Goal: Task Accomplishment & Management: Manage account settings

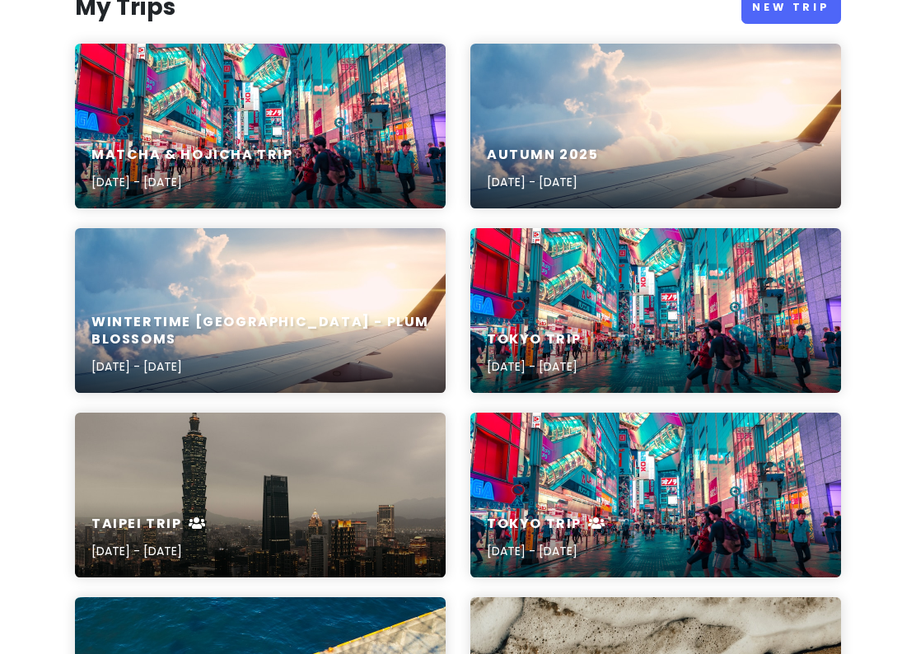
scroll to position [218, 0]
click at [325, 134] on div "Matcha & Hojicha Trip [DATE] - [DATE]" at bounding box center [260, 169] width 371 height 78
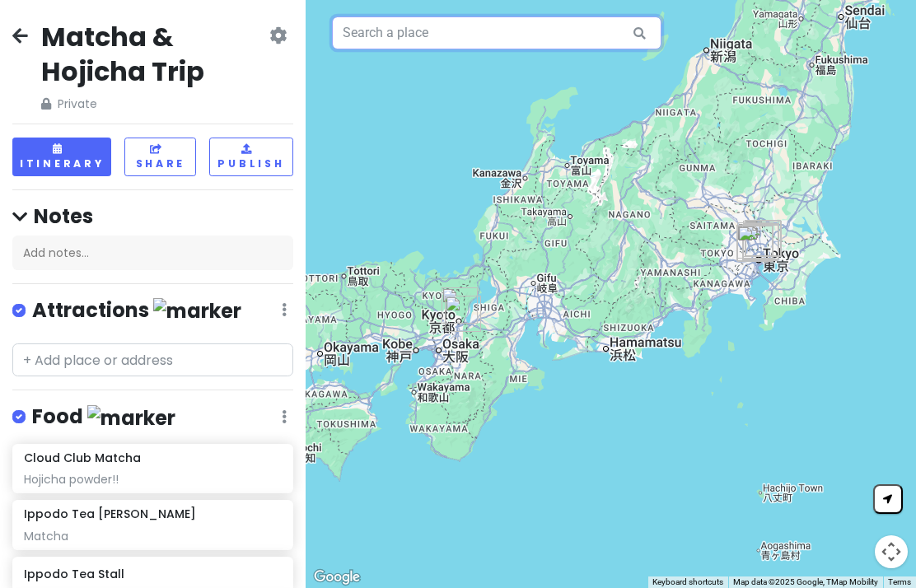
click at [494, 41] on input "text" at bounding box center [497, 32] width 330 height 33
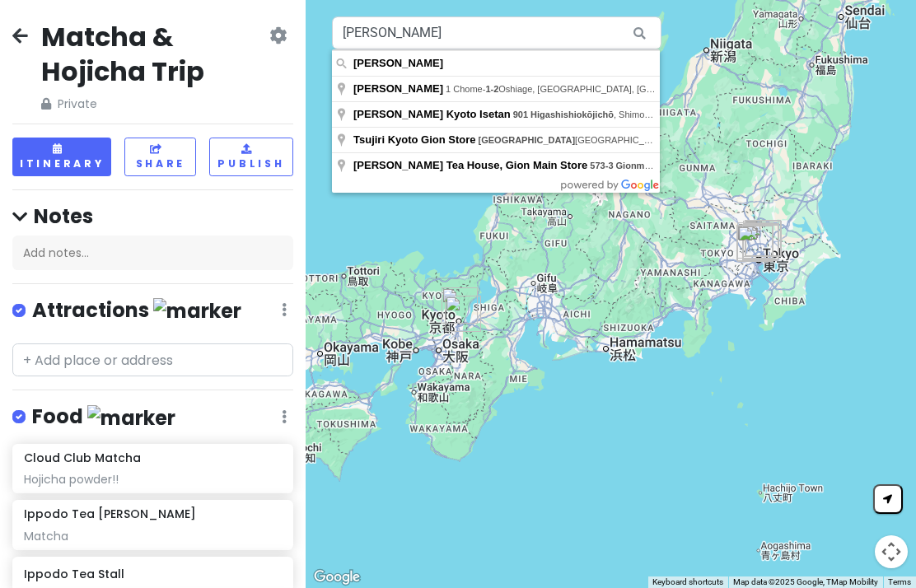
type input "[PERSON_NAME]"
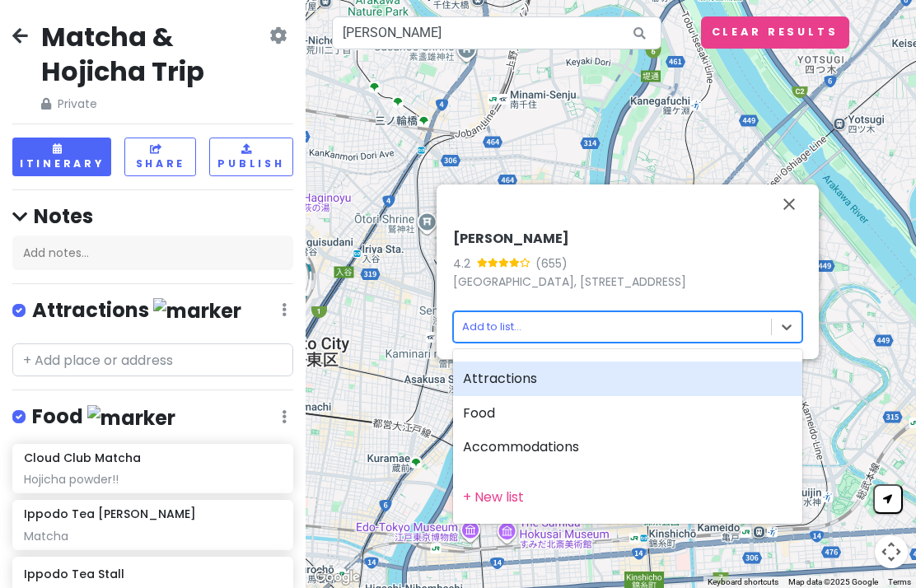
click at [544, 414] on div "Food" at bounding box center [627, 413] width 349 height 35
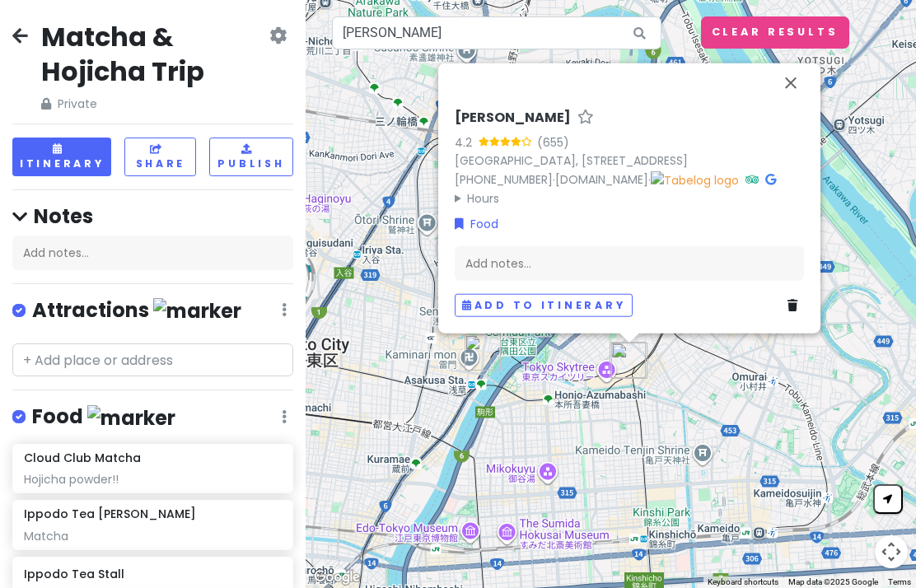
click at [611, 272] on div "Add notes..." at bounding box center [629, 263] width 349 height 35
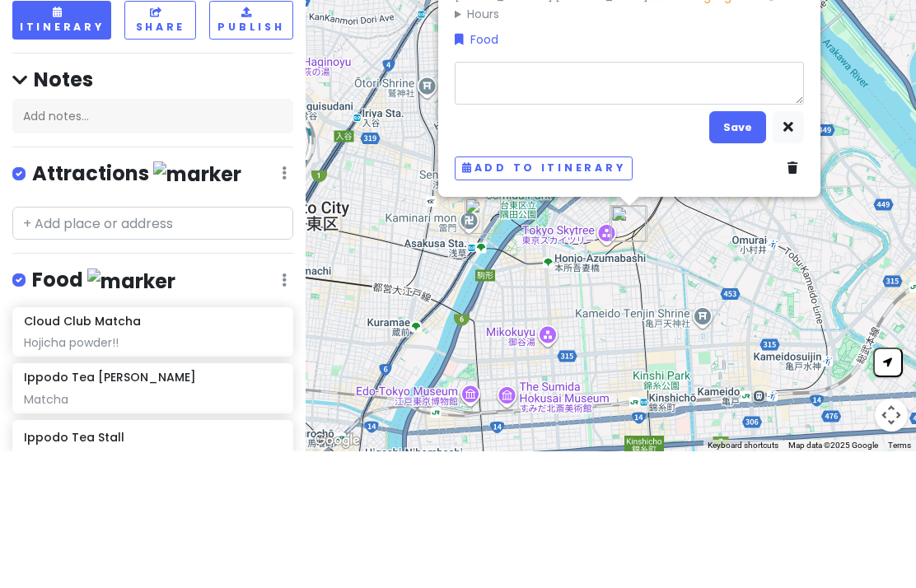
type textarea "x"
type textarea "M"
type textarea "x"
type textarea "Ma"
type textarea "x"
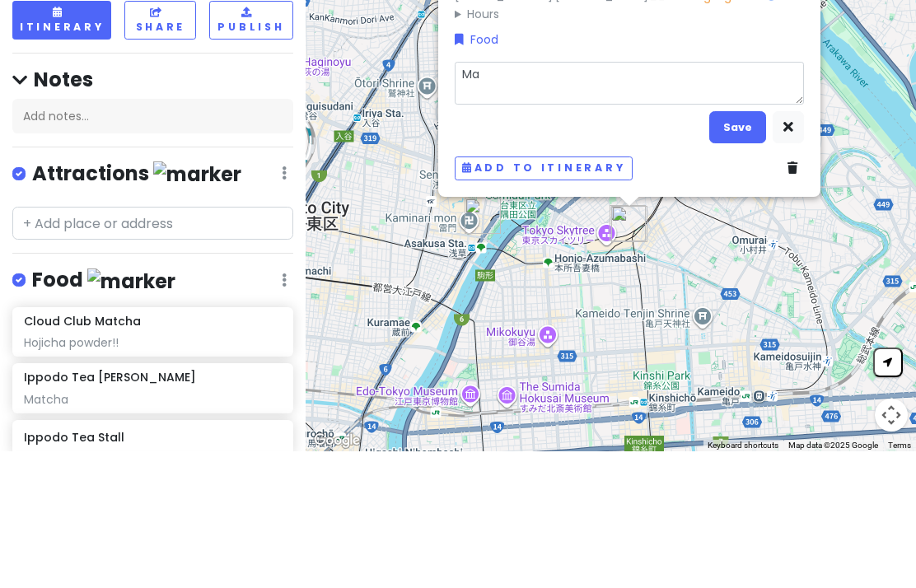
type textarea "Mat"
type textarea "x"
type textarea "Matc"
type textarea "x"
type textarea "Match"
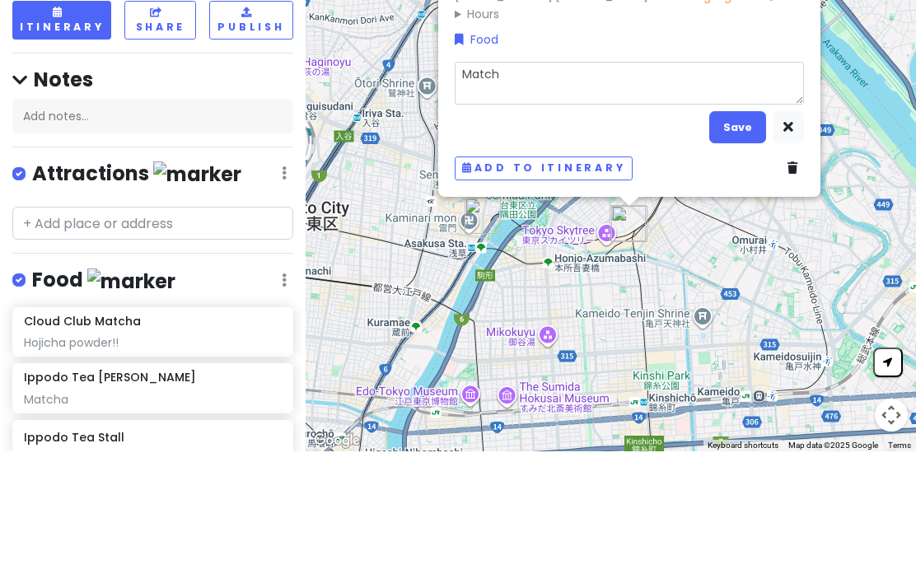
type textarea "x"
type textarea "Matcha"
type textarea "x"
type textarea "Matcha"
type textarea "x"
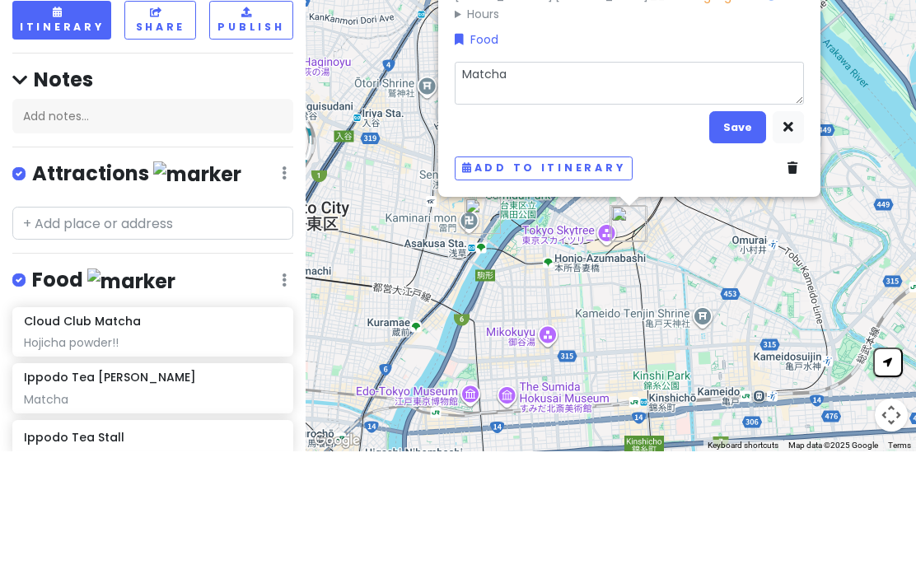
type textarea "Matcha w"
type textarea "x"
type textarea "Matcha wh"
type textarea "x"
type textarea "Matcha whi"
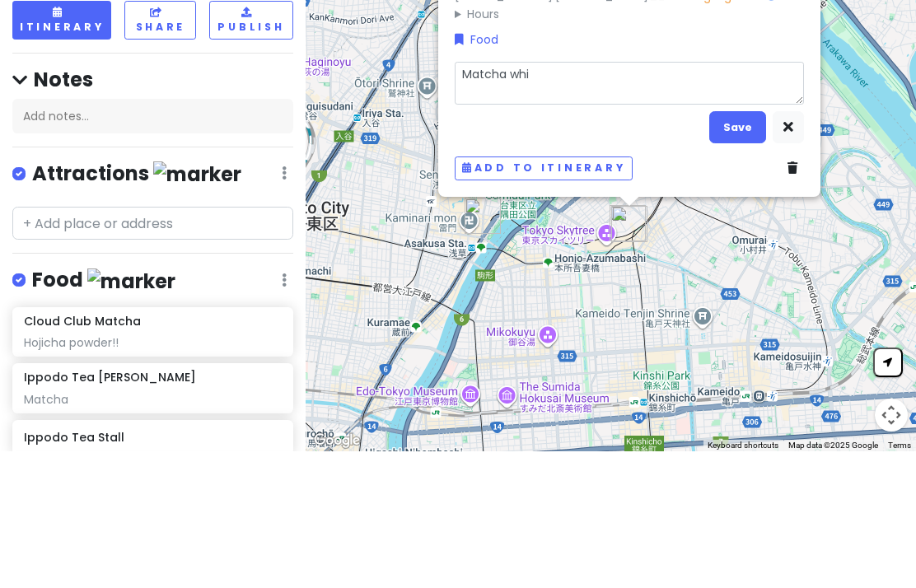
type textarea "x"
type textarea "Matcha whic"
type textarea "x"
type textarea "Matcha whick"
type textarea "x"
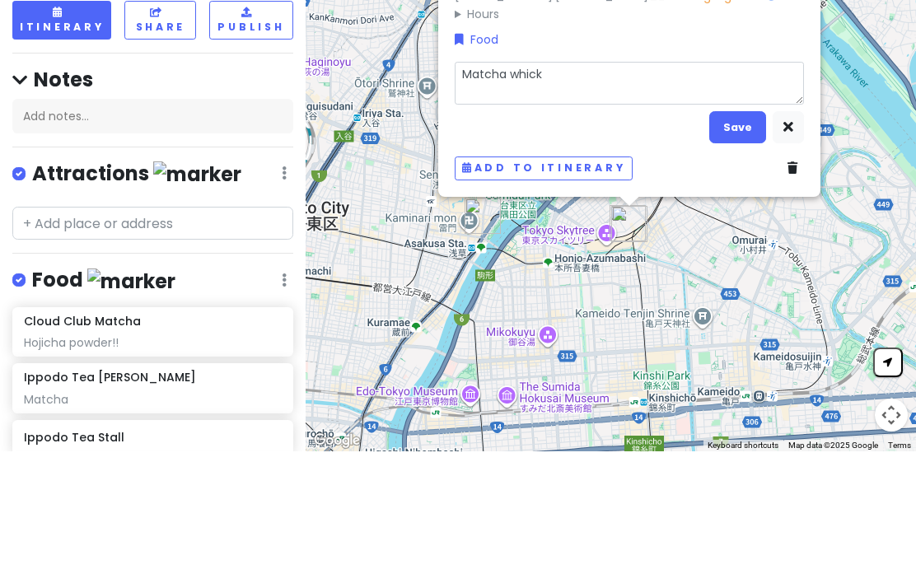
type textarea "Matcha whic"
type textarea "x"
type textarea "Matcha whi"
type textarea "x"
type textarea "Matcha whis"
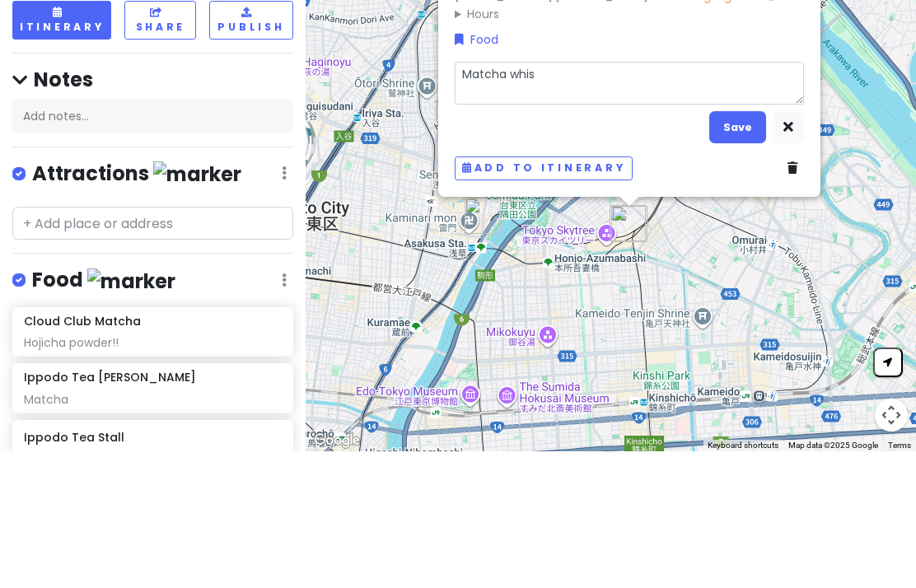
type textarea "x"
type textarea "Matcha whisk"
type textarea "x"
type textarea "Matcha whisk ¥"
type textarea "x"
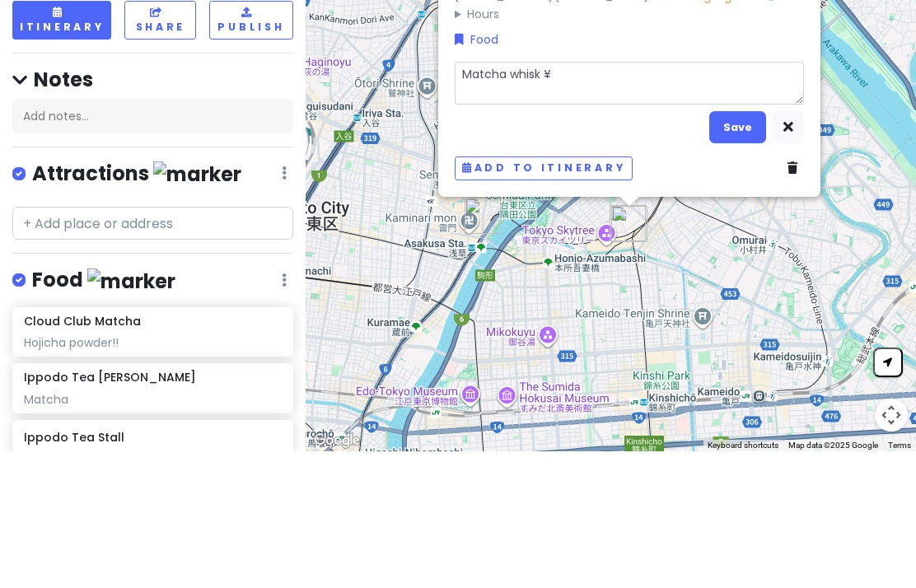
type textarea "Matcha whisk ¥1"
type textarea "x"
type textarea "Matcha whisk ¥14"
type textarea "x"
type textarea "Matcha whisk ¥148"
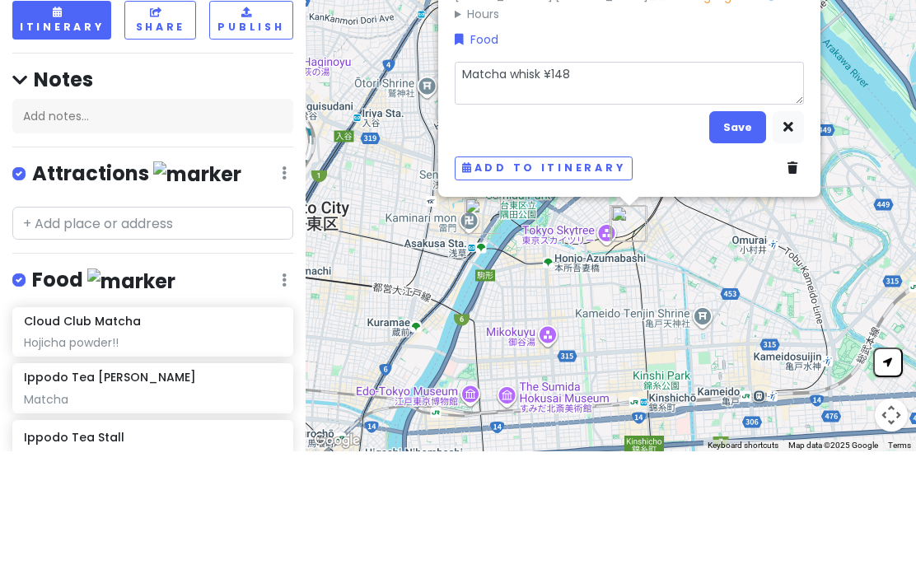
type textarea "x"
type textarea "Matcha whisk ¥1485"
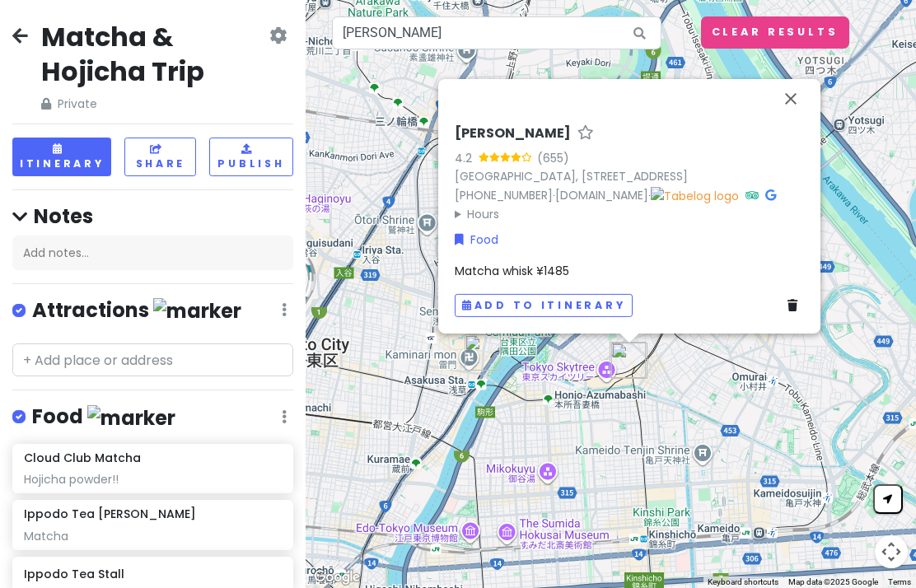
click at [783, 91] on button "Close" at bounding box center [791, 99] width 40 height 40
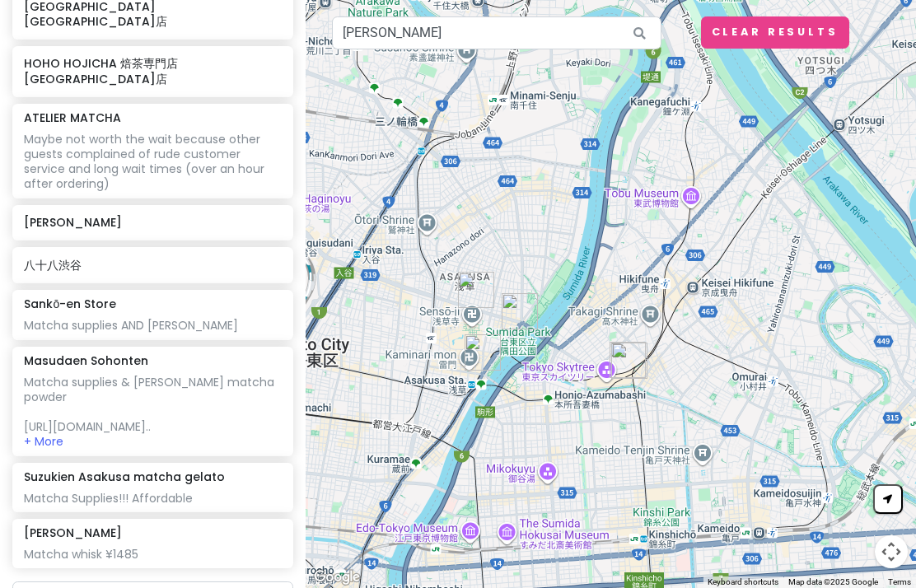
scroll to position [920, 0]
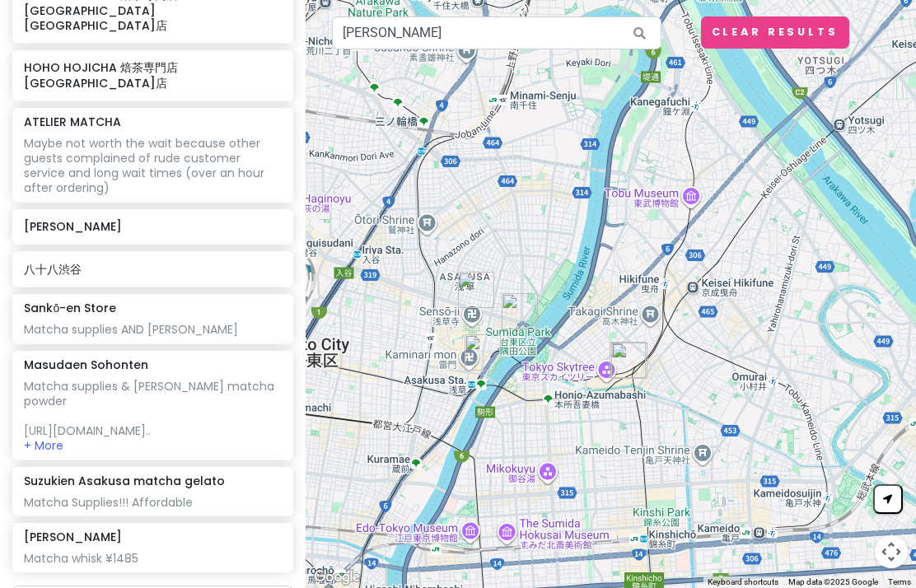
click at [216, 219] on h6 "[PERSON_NAME]" at bounding box center [152, 226] width 257 height 15
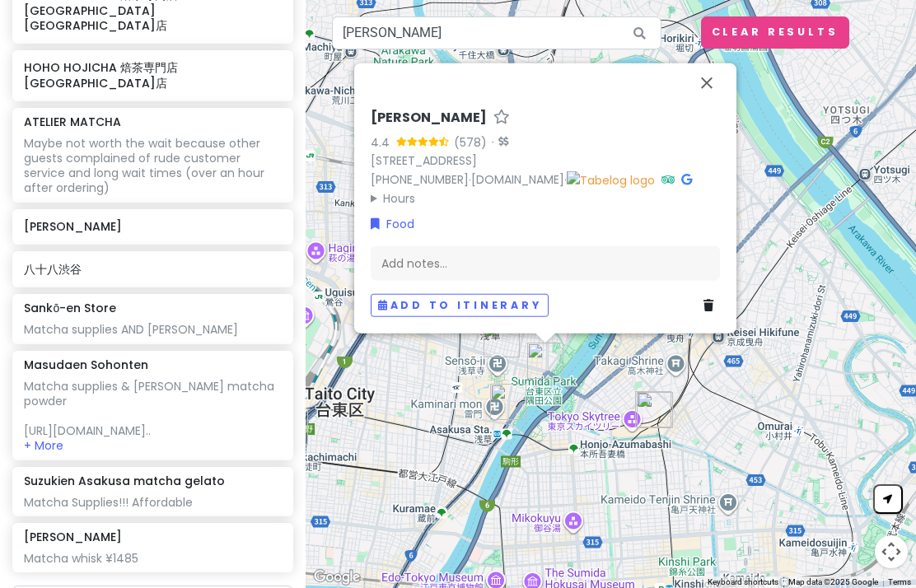
click at [718, 67] on button "Close" at bounding box center [707, 83] width 40 height 40
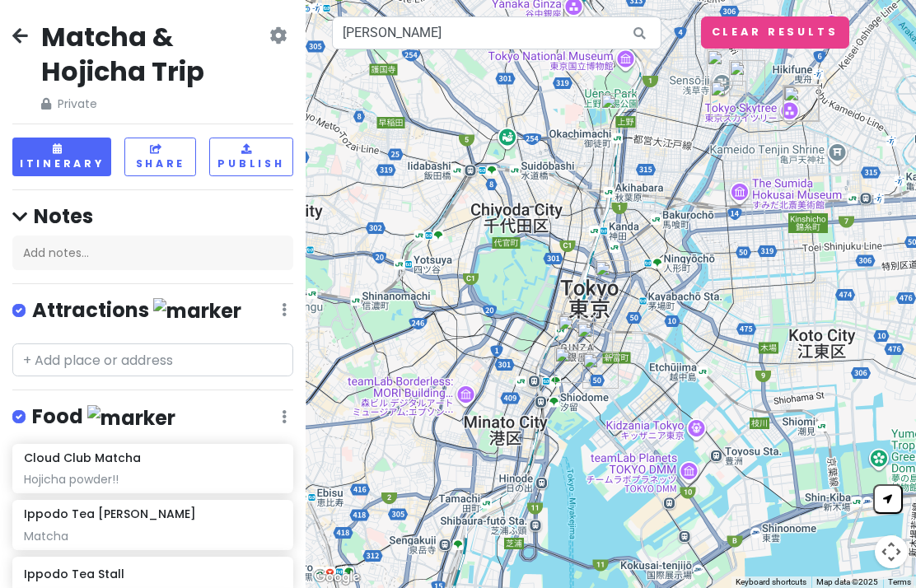
scroll to position [0, 0]
click at [185, 354] on input "text" at bounding box center [152, 360] width 281 height 33
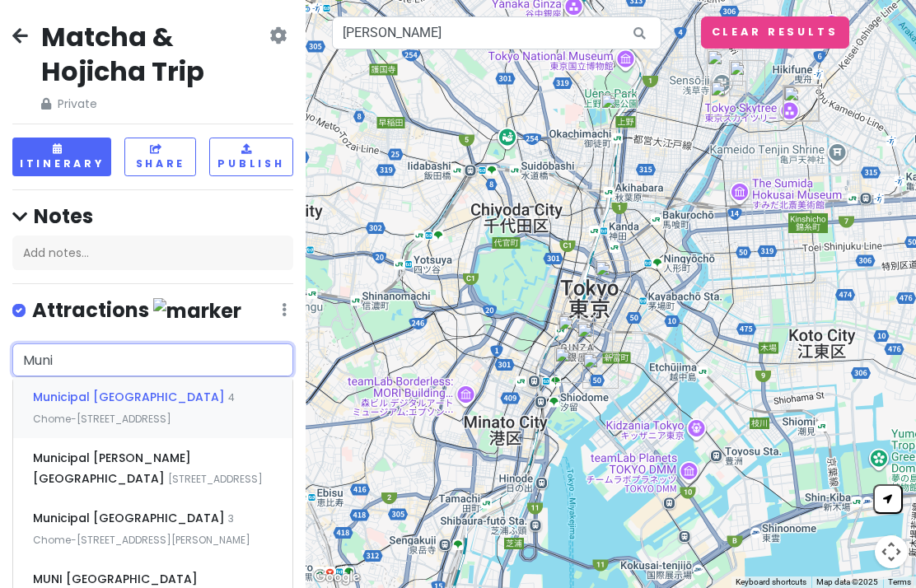
click at [95, 352] on input "Muni" at bounding box center [152, 360] width 281 height 33
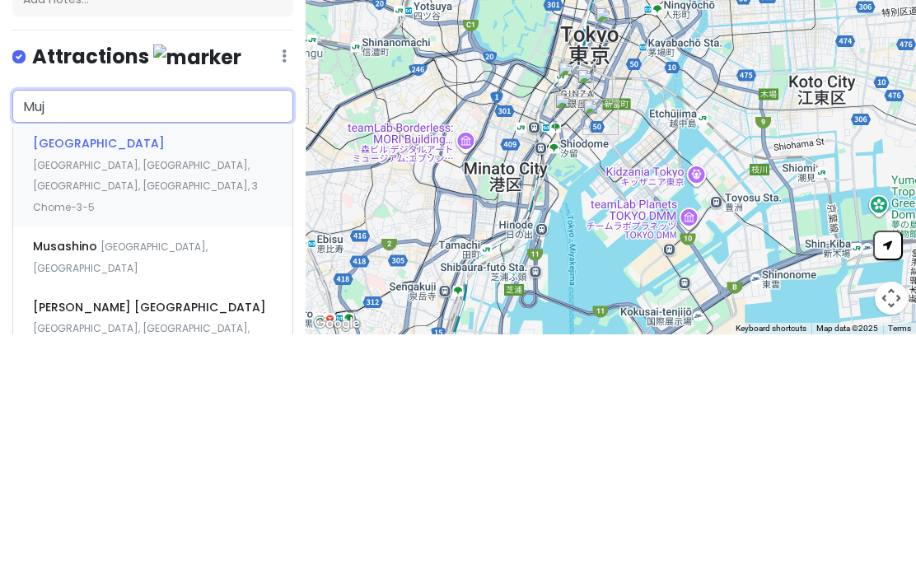
type input "Muji"
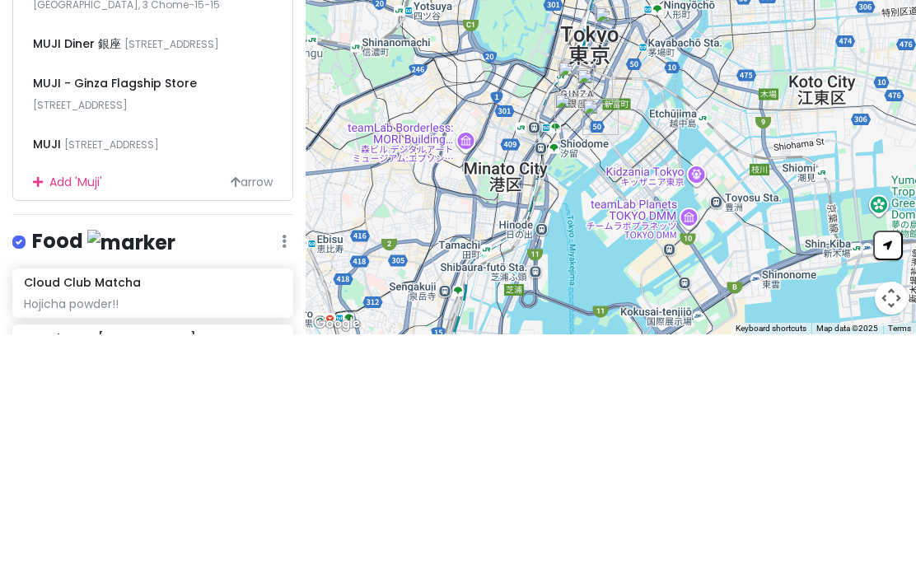
scroll to position [283, 0]
click at [187, 318] on div "MUJI - Ginza Flagship Store [STREET_ADDRESS]" at bounding box center [152, 348] width 279 height 61
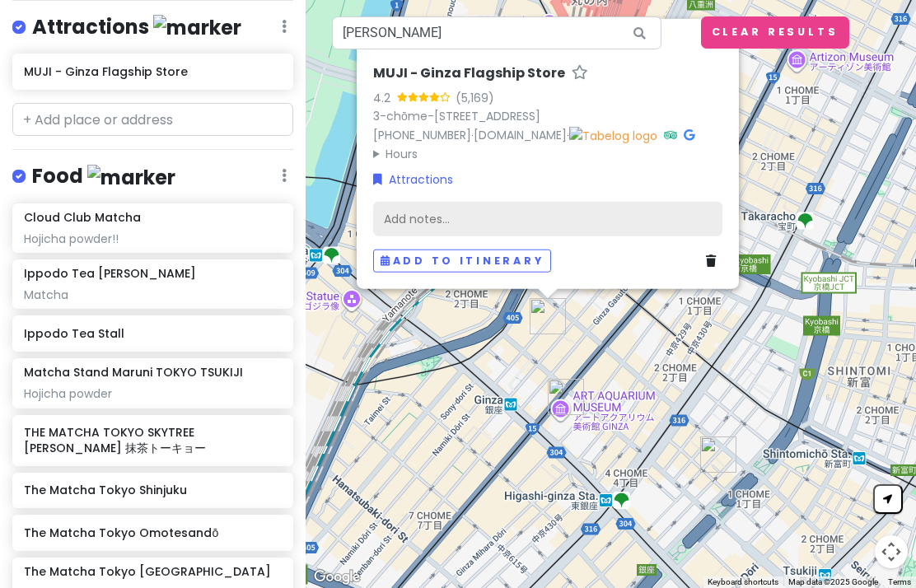
click at [615, 219] on div "Add notes..." at bounding box center [547, 219] width 349 height 35
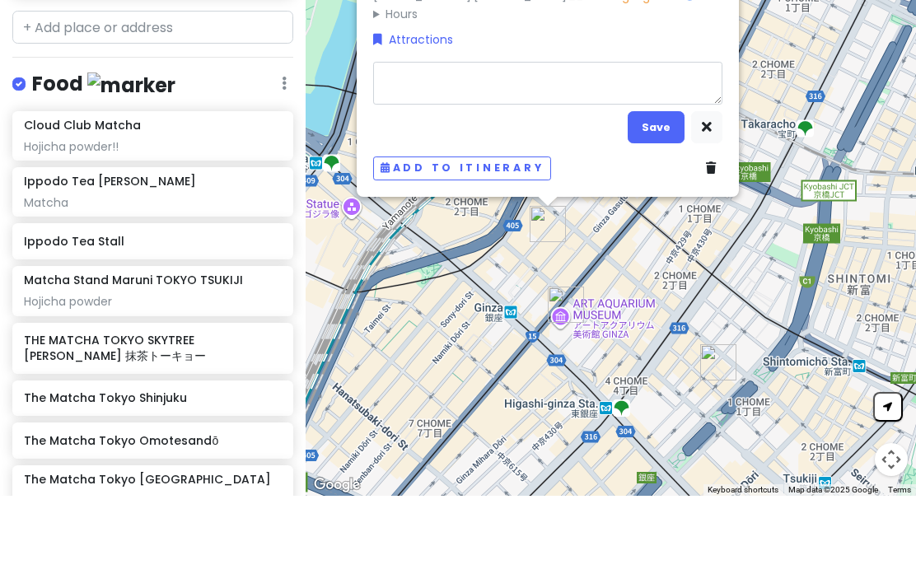
type textarea "x"
type textarea "C"
type textarea "x"
type textarea "Co"
type textarea "x"
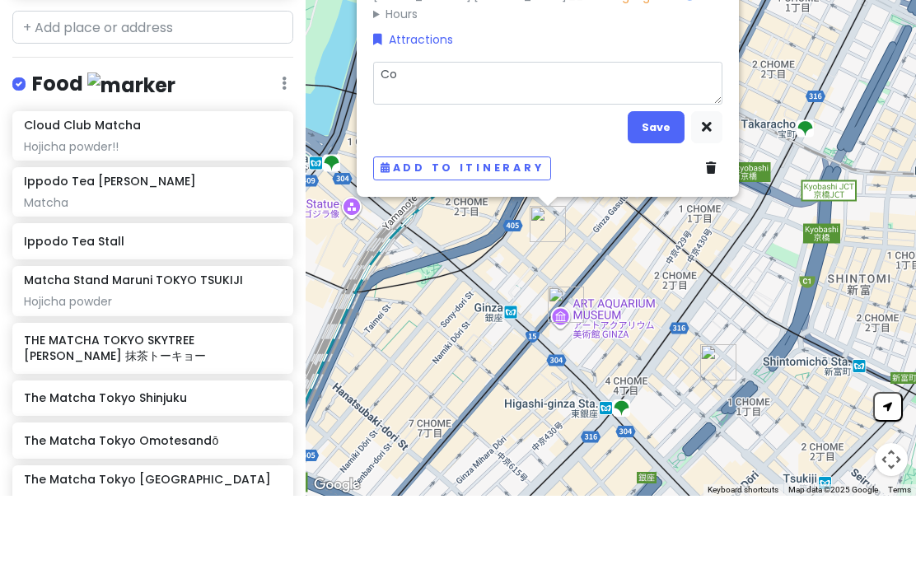
type textarea "Coo"
type textarea "x"
type textarea "Cool"
type textarea "x"
type textarea "Cooli"
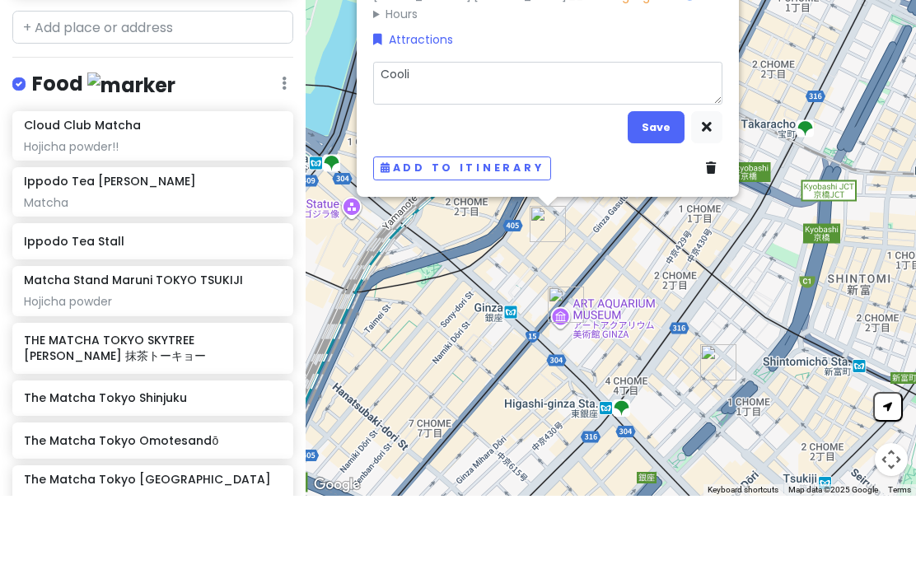
type textarea "x"
type textarea "Coolin"
type textarea "x"
type textarea "Cooling"
type textarea "x"
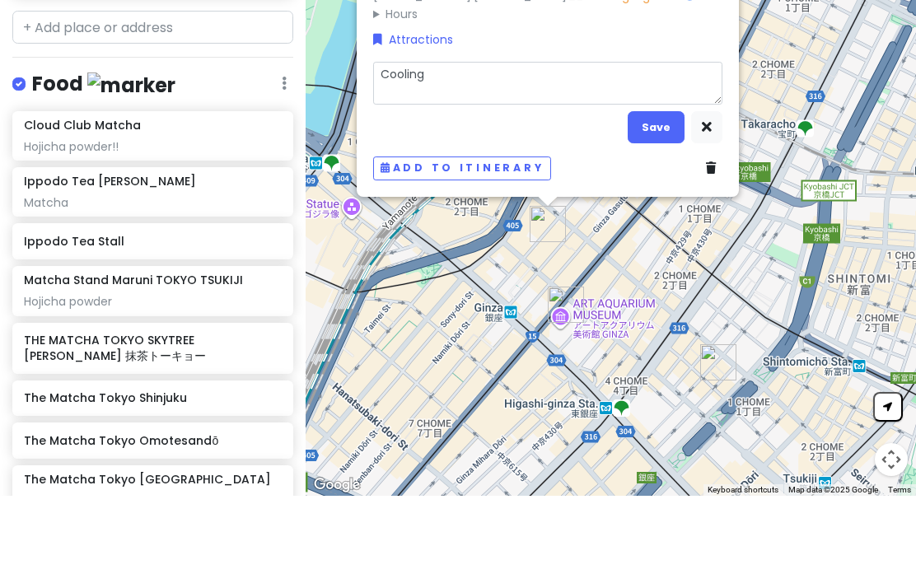
type textarea "Cooling"
type textarea "x"
type textarea "Cooling b"
type textarea "x"
type textarea "Cooling bl"
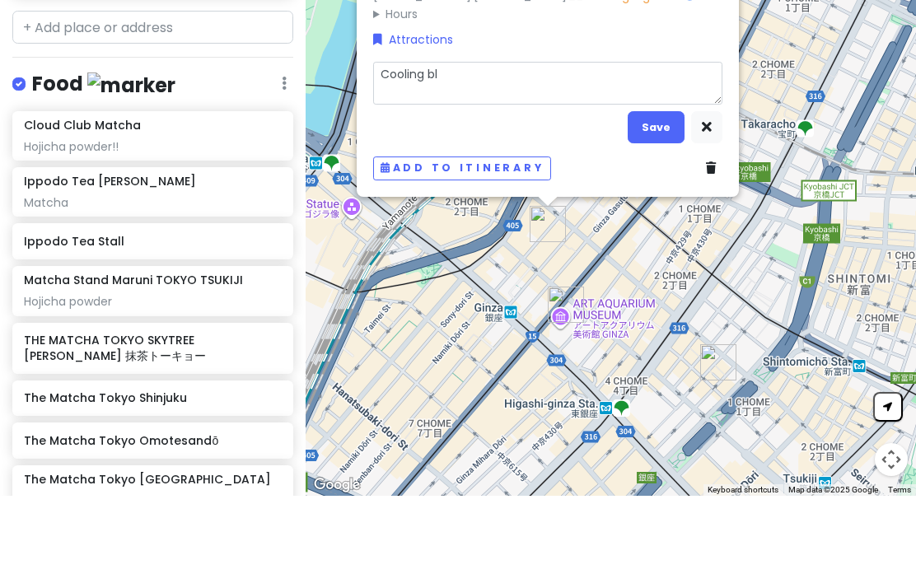
type textarea "x"
type textarea "Cooling bla"
type textarea "x"
type textarea "Cooling [PERSON_NAME]"
type textarea "x"
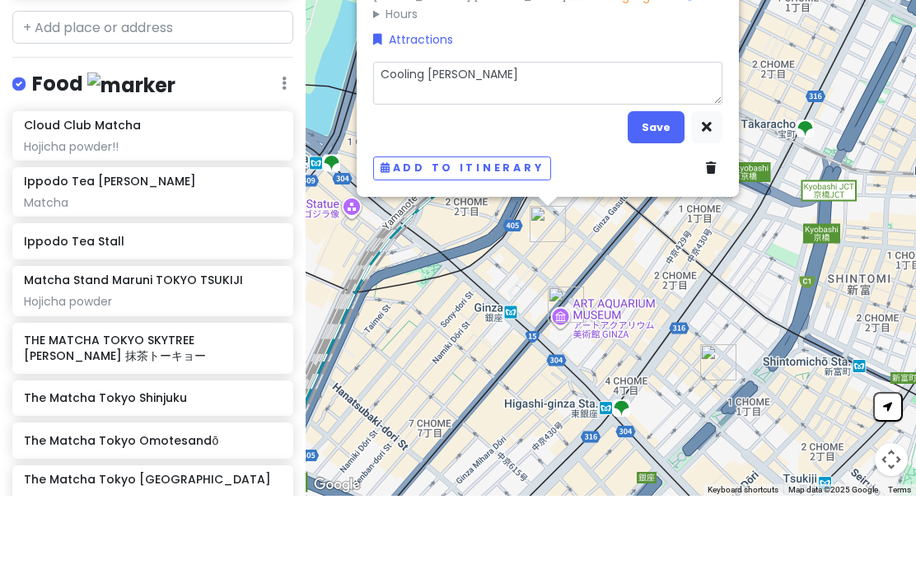
type textarea "Cooling blank"
type textarea "x"
type textarea "Cooling [PERSON_NAME]"
type textarea "x"
type textarea "Cooling blanket"
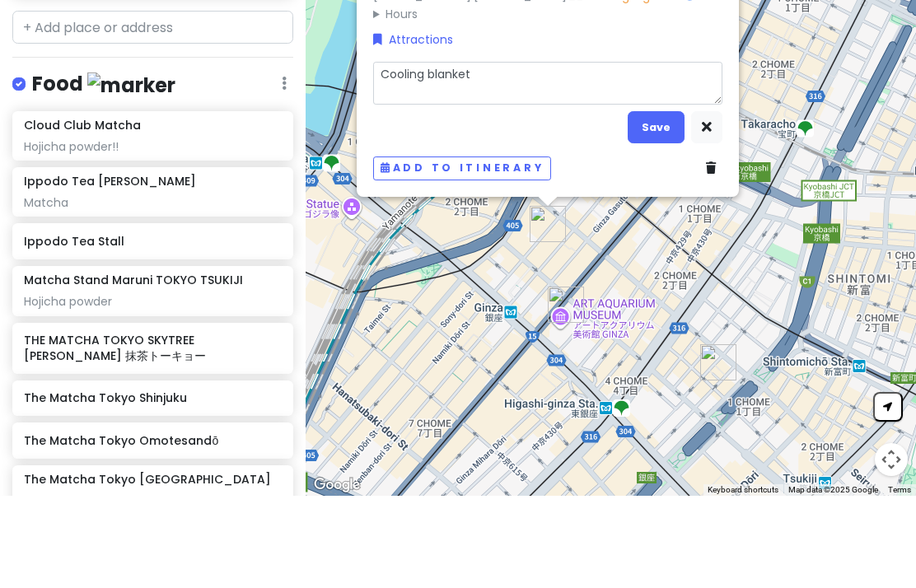
type textarea "x"
type textarea "Cooling blanket K"
type textarea "x"
type textarea "Cooling blanket Ki"
type textarea "x"
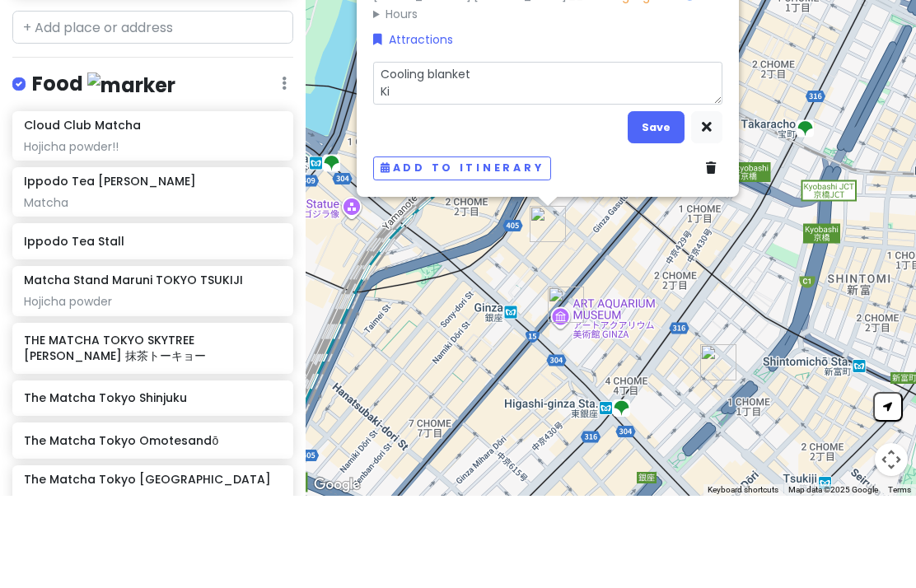
type textarea "Cooling blanket Kit"
type textarea "x"
type textarea "Cooling blanket Kitch"
type textarea "x"
type textarea "Cooling blanket Kitche"
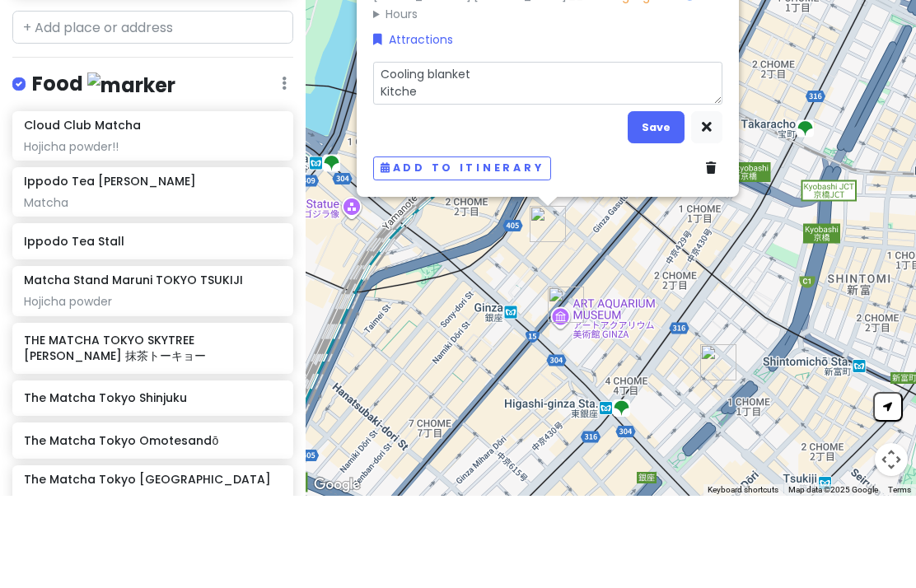
type textarea "x"
type textarea "Cooling blanket Kitchen"
type textarea "x"
type textarea "Cooling blanket Kitchen s"
type textarea "x"
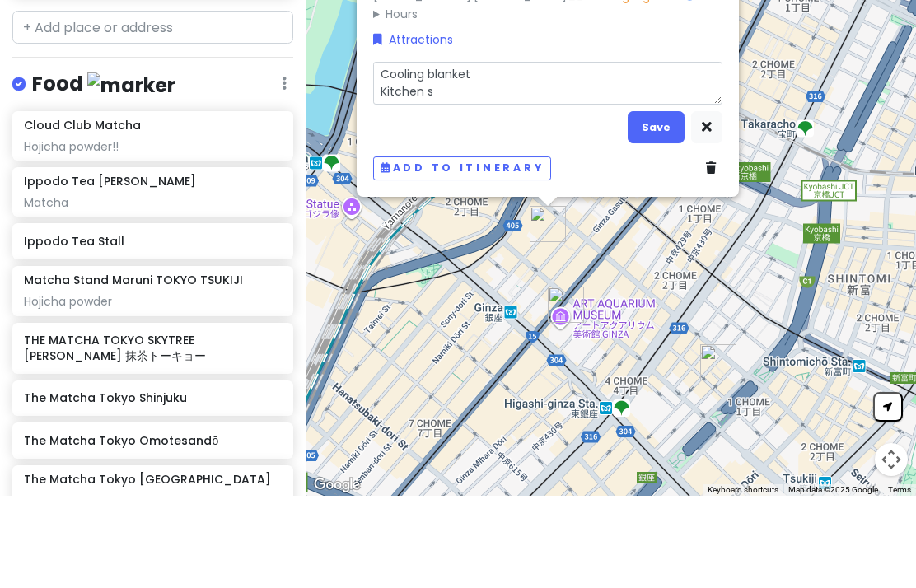
type textarea "Cooling blanket Kitchen st"
type textarea "x"
type textarea "Cooling blanket Kitchen stu"
type textarea "x"
type textarea "Cooling blanket Kitchen stuf"
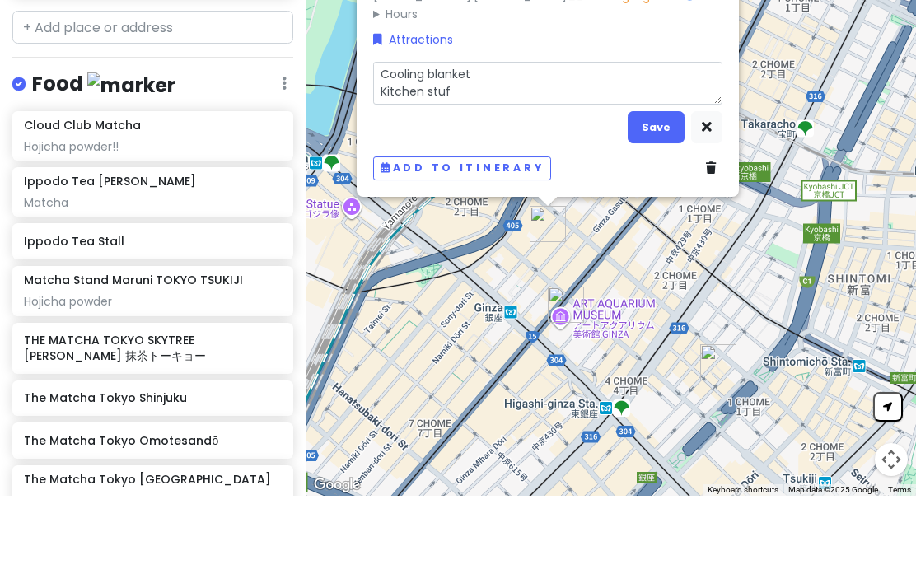
type textarea "x"
type textarea "Cooling blanket Kitchen stuff"
type textarea "x"
type textarea "Cooling blanket Kitchen stuff C"
type textarea "x"
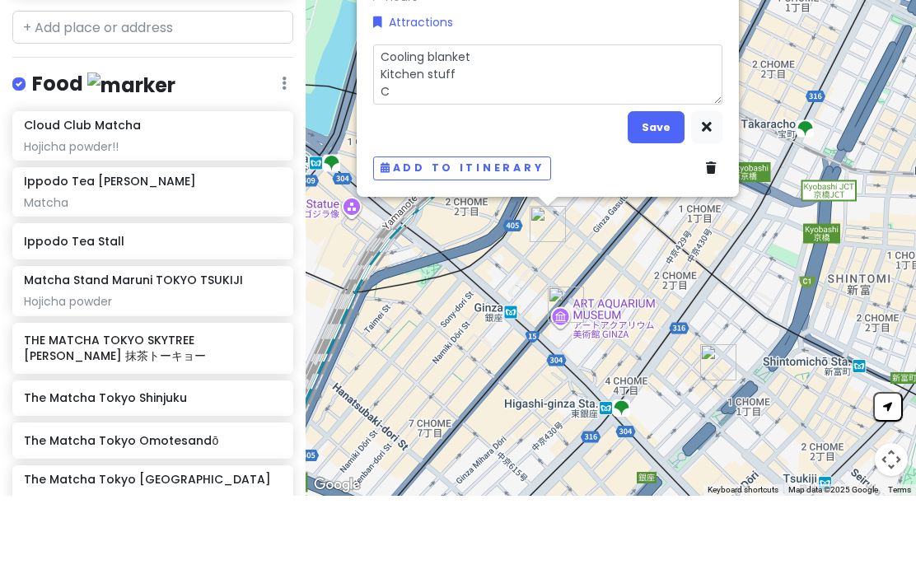
type textarea "Cooling blanket Kitchen stuff Co"
type textarea "x"
type textarea "Cooling blanket Kitchen stuff Coo"
type textarea "x"
type textarea "Cooling blanket Kitchen stuff Cook"
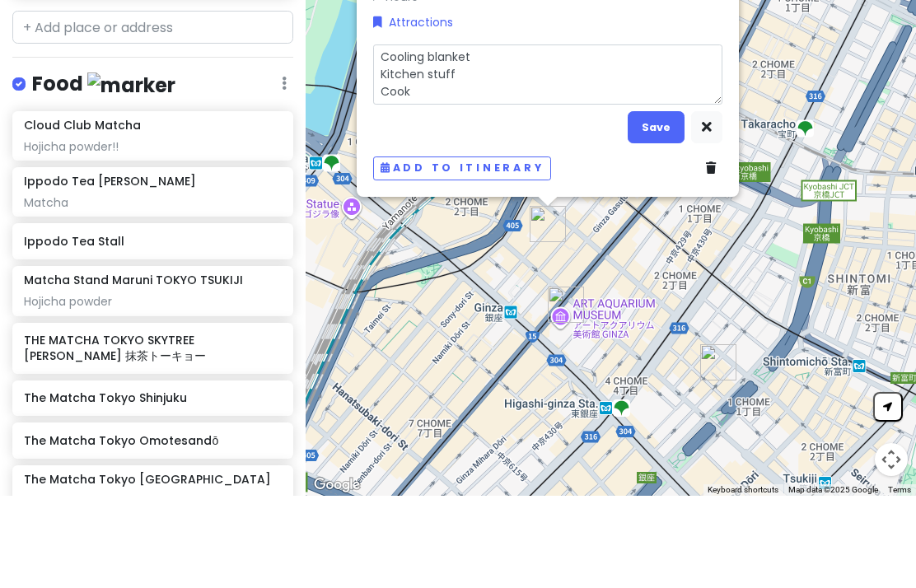
type textarea "x"
type textarea "Cooling blanket Kitchen stuff Cooki"
type textarea "x"
type textarea "Cooling blanket Kitchen stuff Cookin"
type textarea "x"
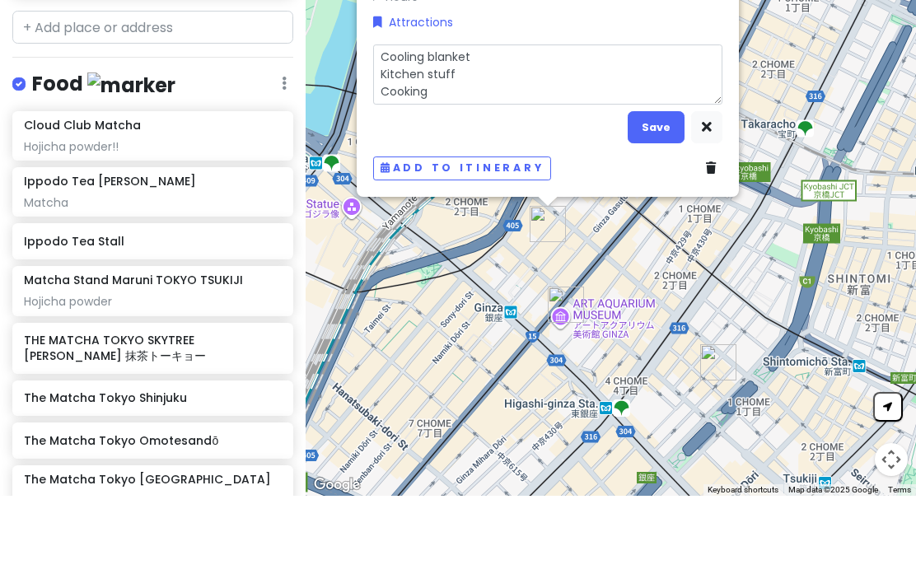
type textarea "Cooling blanket Kitchen stuff Cooking"
type textarea "x"
type textarea "Cooling blanket Kitchen stuff Cooking s"
type textarea "x"
type textarea "Cooling blanket Kitchen stuff Cooking sp"
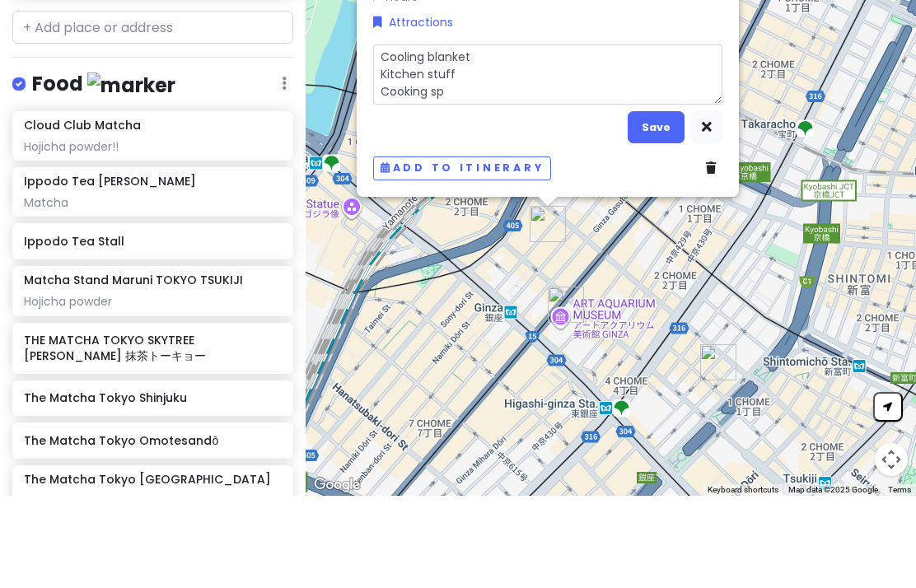
type textarea "x"
type textarea "Cooling blanket Kitchen stuff Cooking spo"
type textarea "x"
type textarea "Cooling blanket Kitchen stuff Cooking spoon"
type textarea "x"
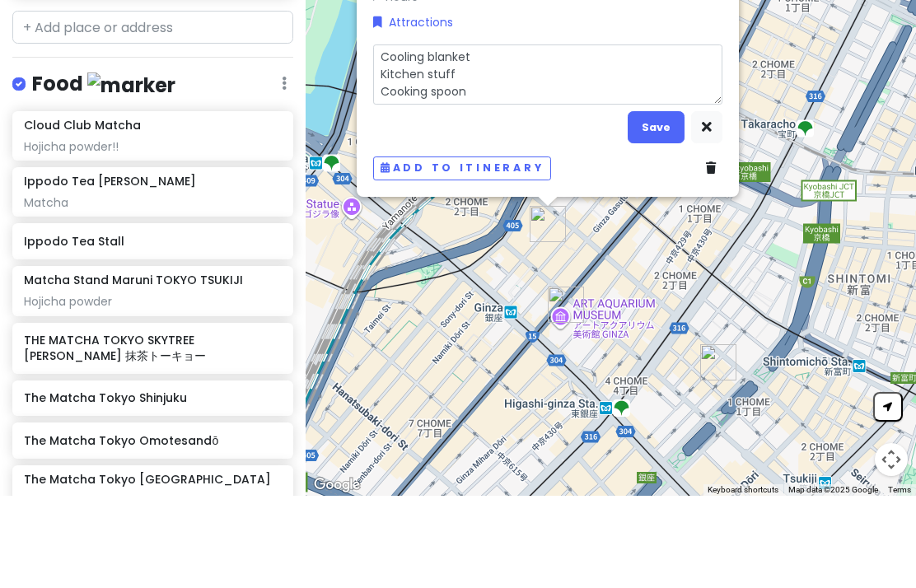
type textarea "Cooling blanket Kitchen stuff Cooking spoon b"
type textarea "x"
type textarea "Cooling blanket Kitchen stuff Cooking spoon bo"
type textarea "x"
type textarea "Cooling blanket Kitchen stuff Cooking spoon both"
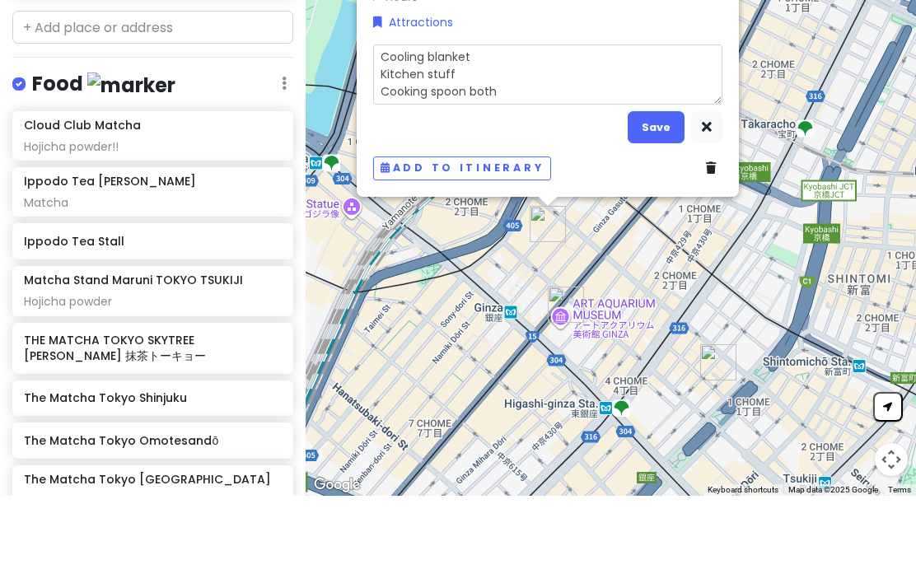
type textarea "x"
type textarea "Cooling blanket Kitchen stuff Cooking spoon both"
type textarea "x"
type textarea "Cooling blanket Kitchen stuff Cooking spoon both s"
type textarea "x"
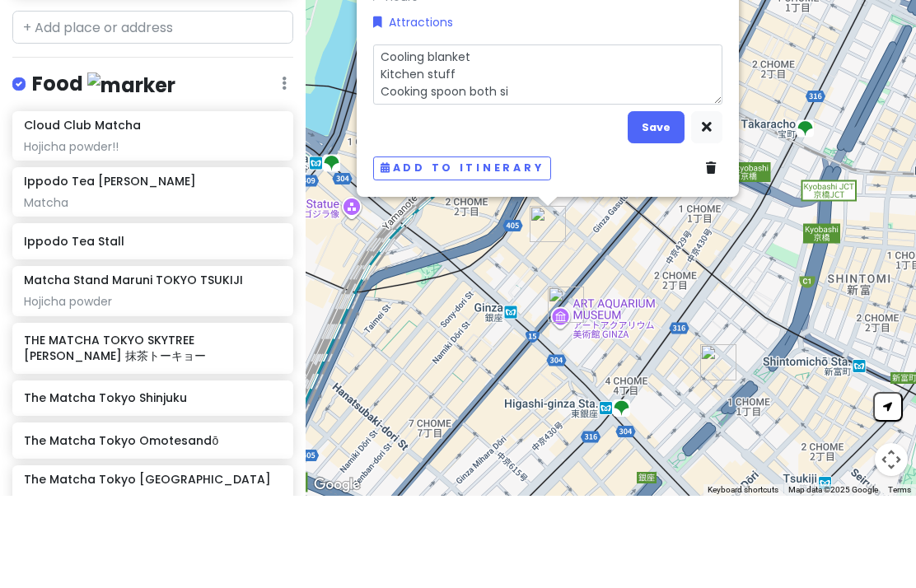
type textarea "Cooling blanket Kitchen stuff Cooking spoon both siz"
type textarea "x"
type textarea "Cooling blanket Kitchen stuff Cooking spoon both size"
type textarea "x"
type textarea "Cooling blanket Kitchen stuff Cooking spoon both sizes"
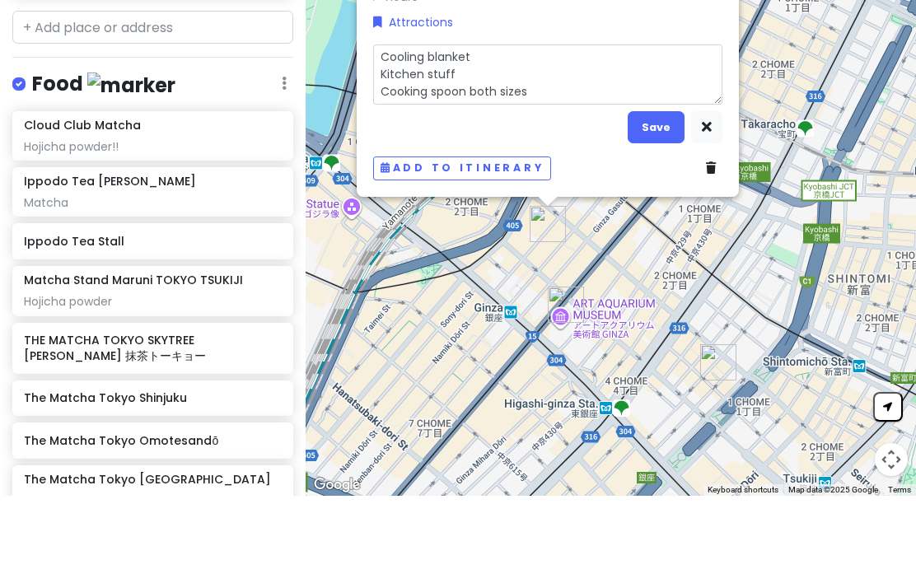
type textarea "x"
type textarea "Cooling blanket Kitchen stuff Cooking spoon both sizes"
type textarea "x"
type textarea "Cooling blanket Kitchen stuff Cooking spoon both sizes"
type textarea "x"
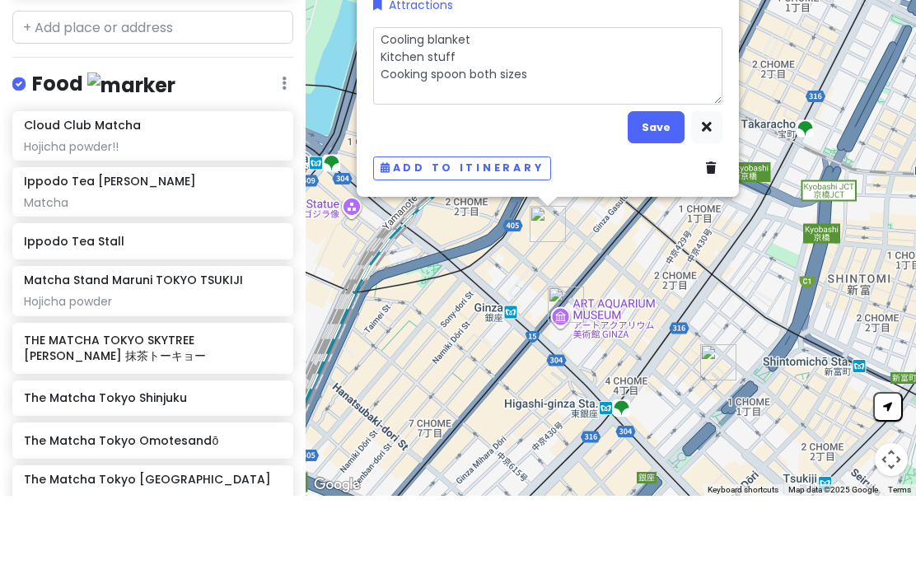
type textarea "Cooling blanket Kitchen stuff Cooking spoon both sizes"
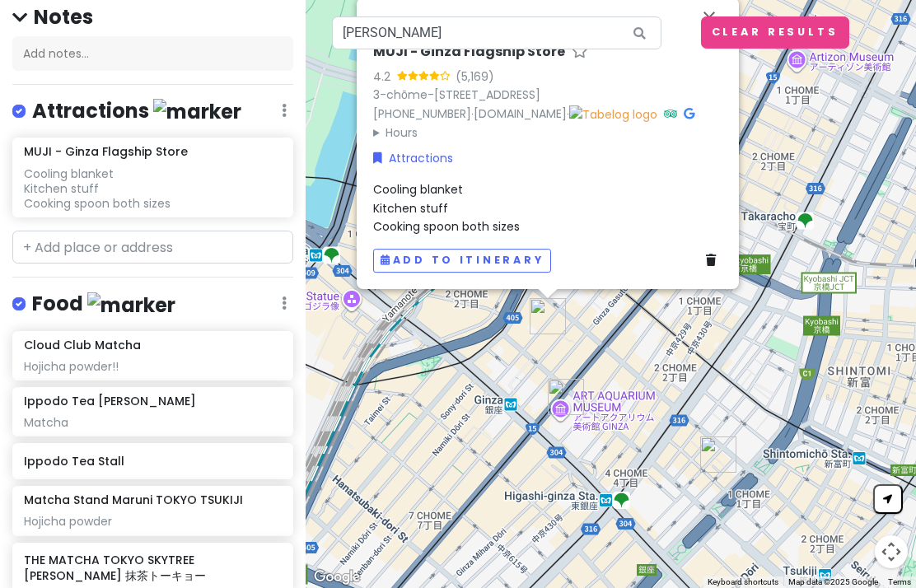
scroll to position [201, 0]
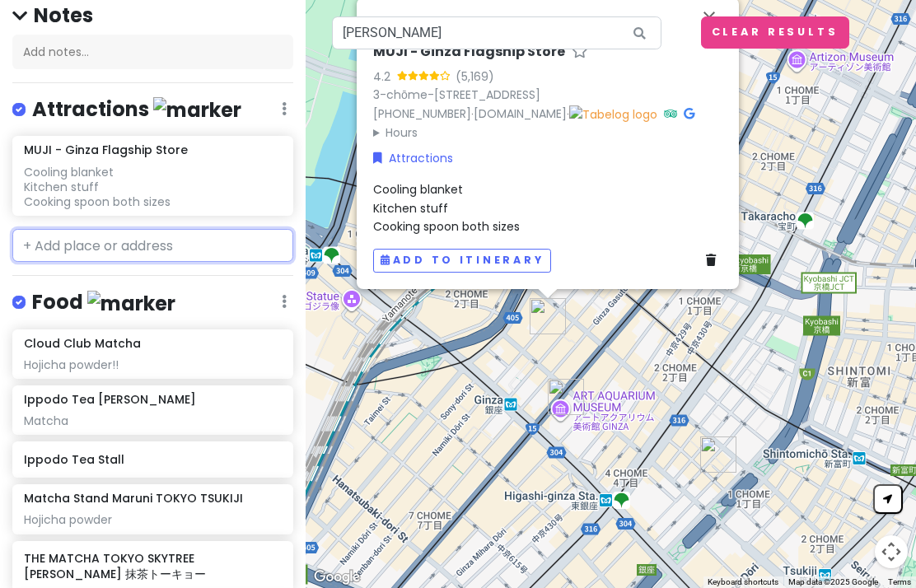
click at [84, 243] on input "text" at bounding box center [152, 245] width 281 height 33
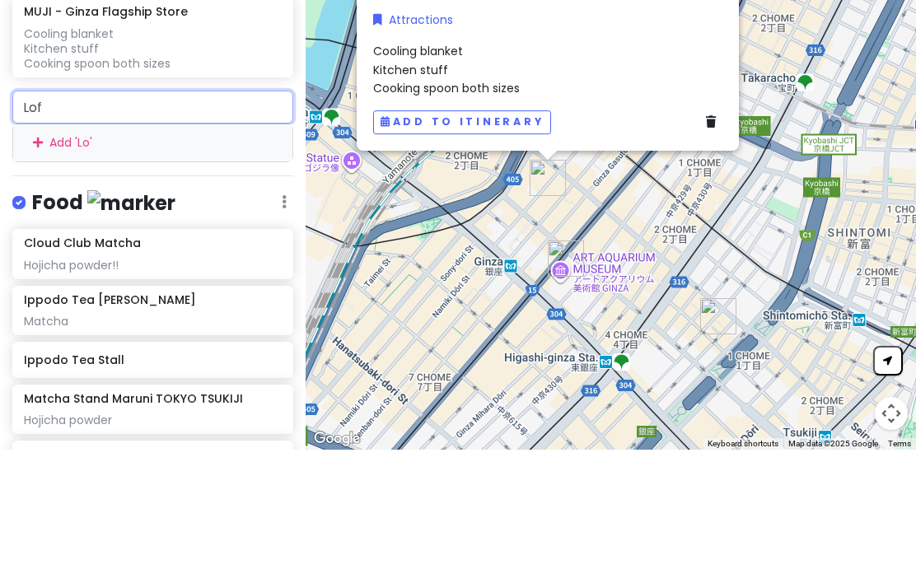
type input "Loft"
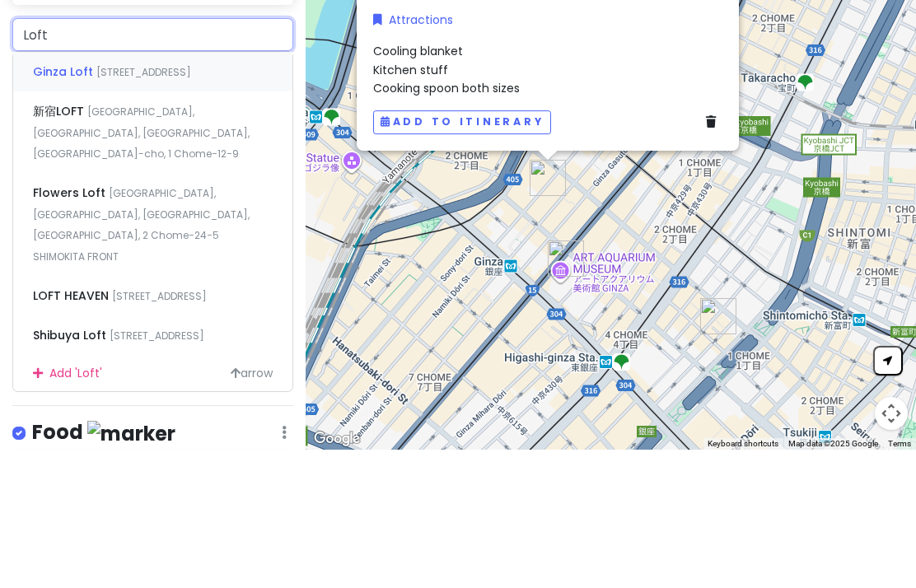
scroll to position [278, 0]
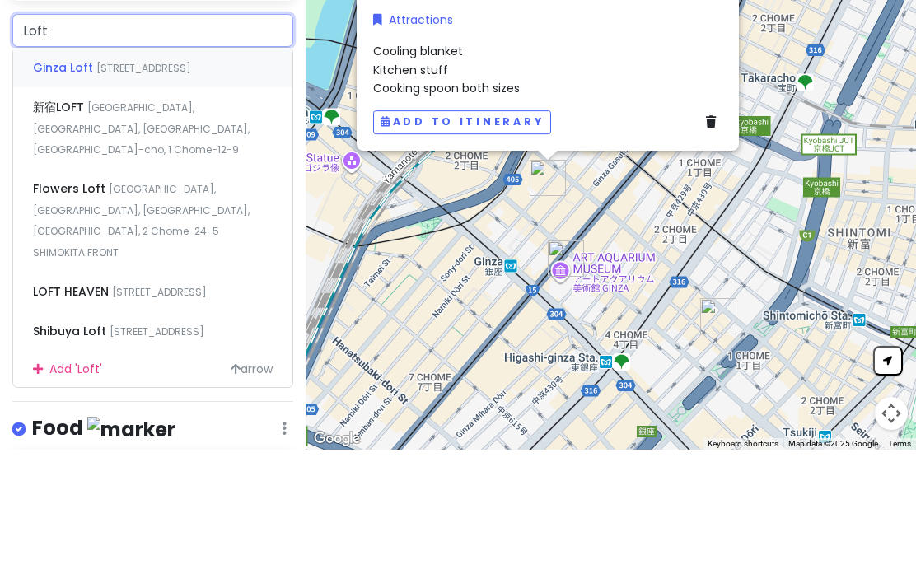
click at [96, 199] on span "[STREET_ADDRESS]" at bounding box center [143, 206] width 95 height 14
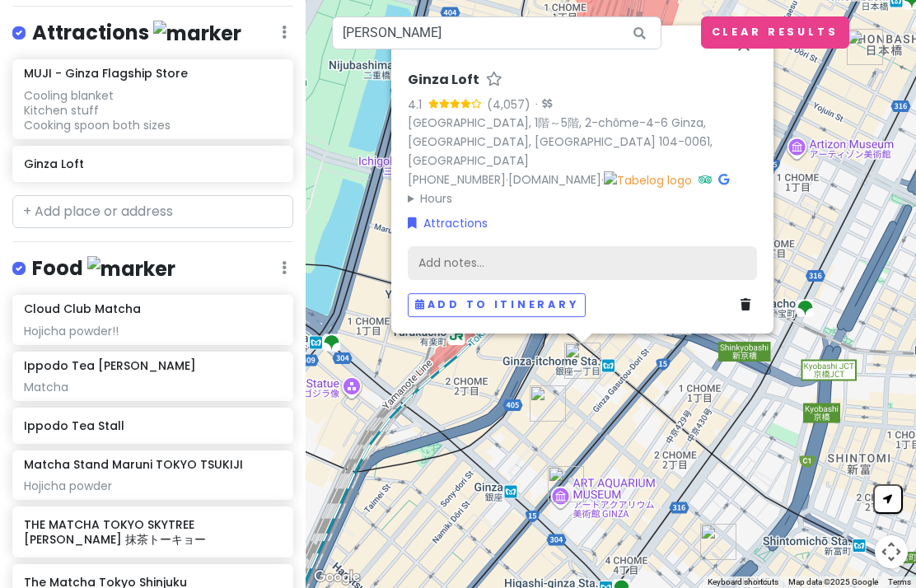
click at [607, 265] on div "Add notes..." at bounding box center [582, 263] width 349 height 35
